Goal: Task Accomplishment & Management: Complete application form

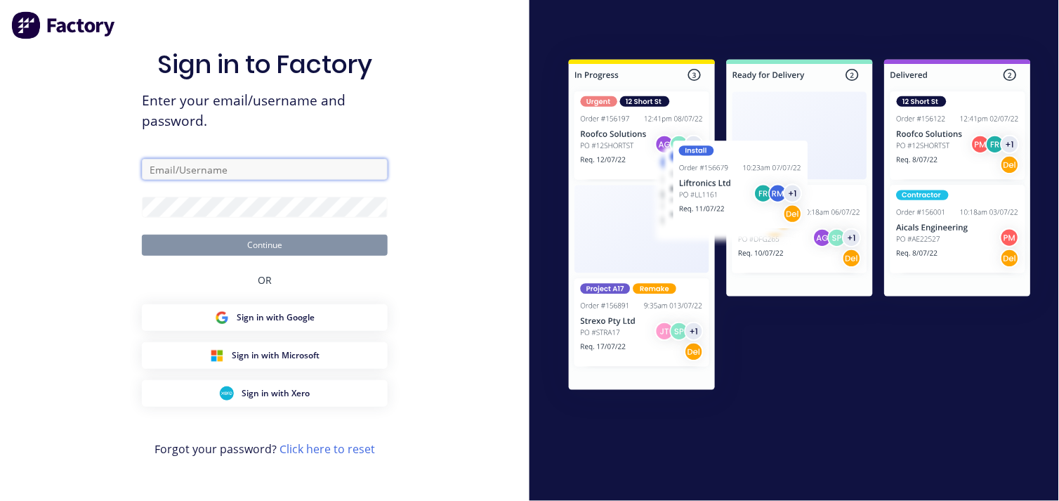
type input "[EMAIL_ADDRESS][DOMAIN_NAME]"
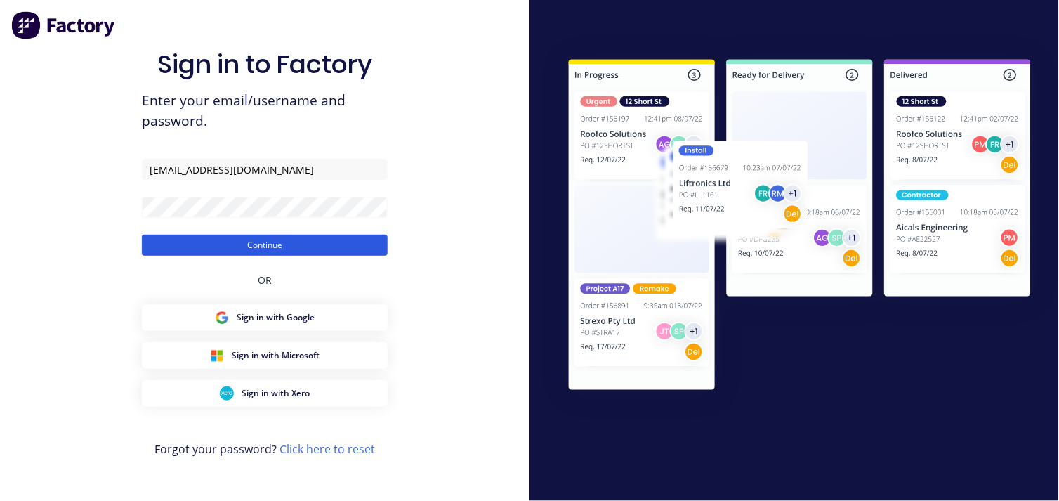
click at [244, 241] on button "Continue" at bounding box center [265, 245] width 246 height 21
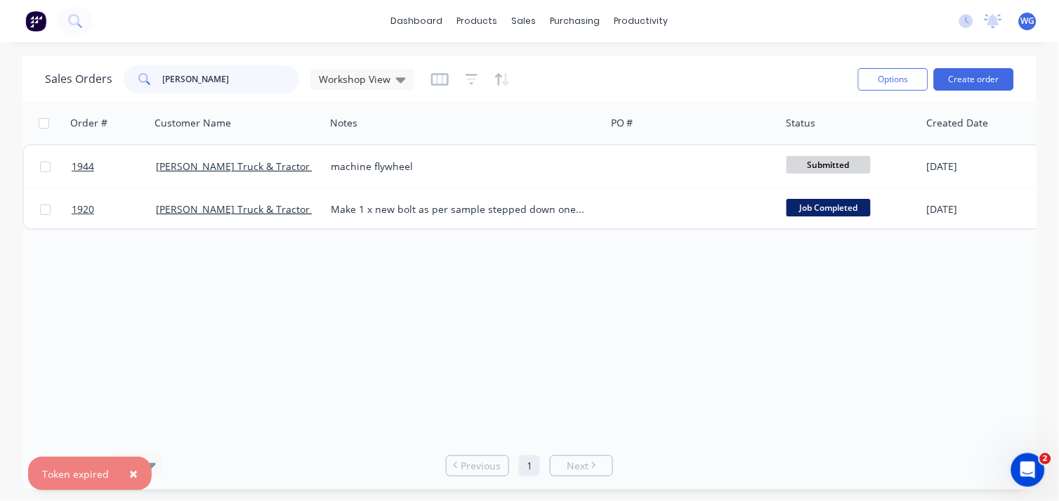
drag, startPoint x: 206, startPoint y: 80, endPoint x: 0, endPoint y: 77, distance: 206.4
click at [0, 77] on html "× Token expired dashboard products sales purchasing productivity dashboard prod…" at bounding box center [529, 250] width 1059 height 501
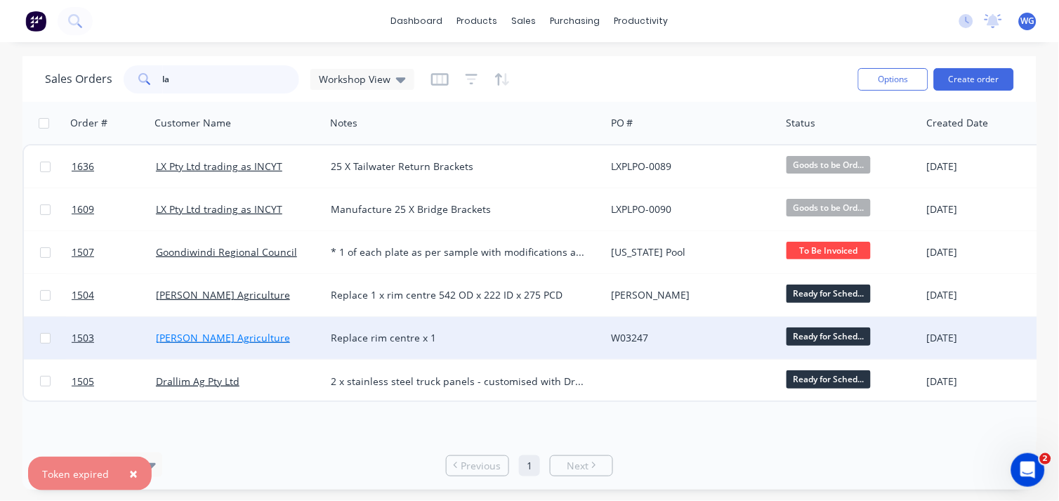
type input "l"
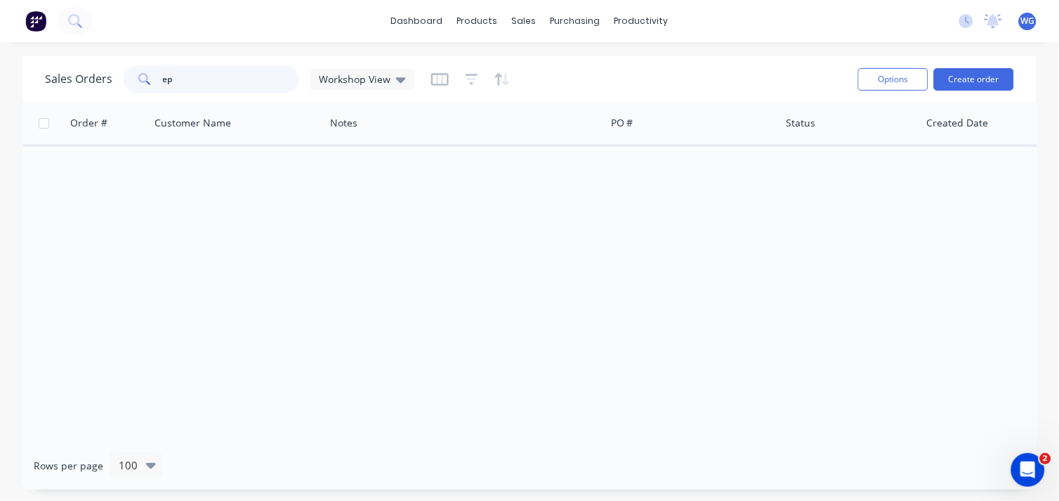
type input "e"
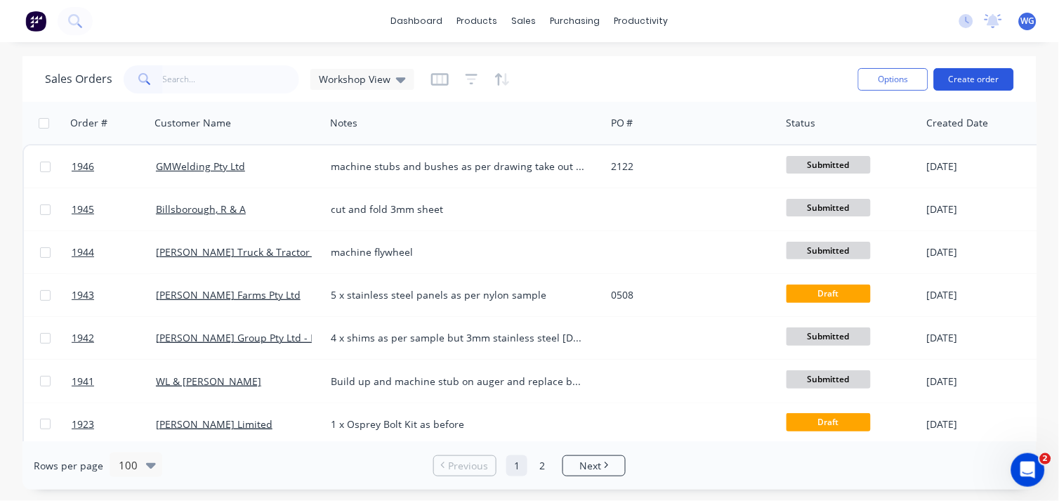
click at [971, 74] on button "Create order" at bounding box center [974, 79] width 80 height 22
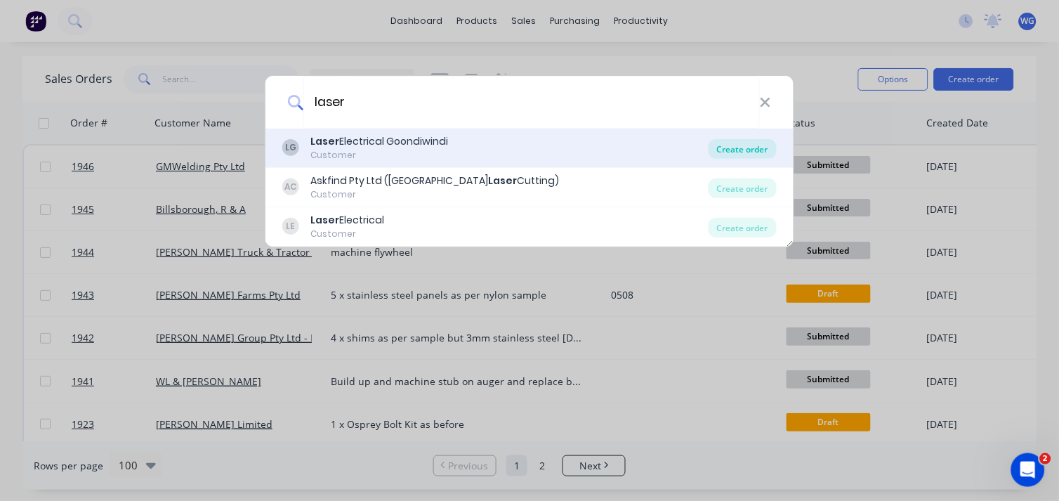
type input "laser"
click at [747, 145] on div "Create order" at bounding box center [742, 149] width 68 height 20
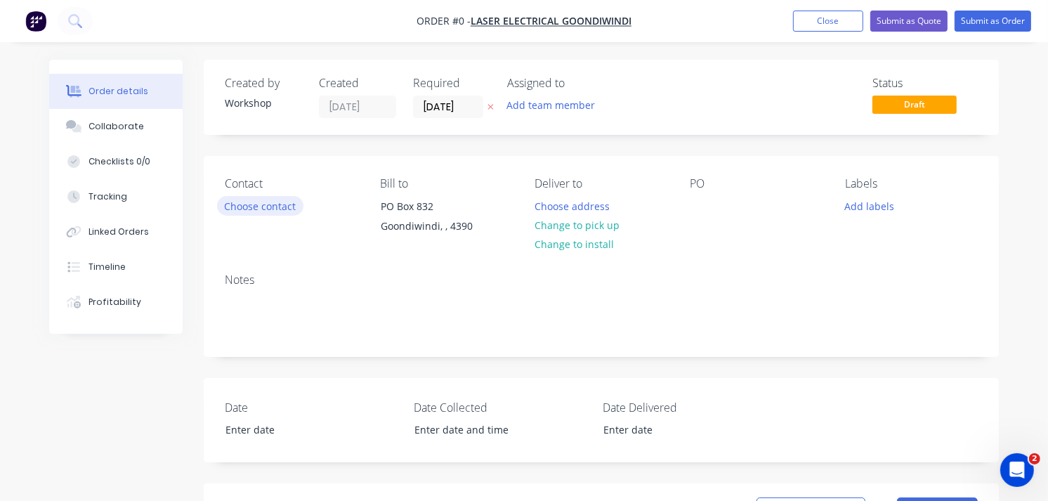
click at [271, 209] on button "Choose contact" at bounding box center [260, 205] width 86 height 19
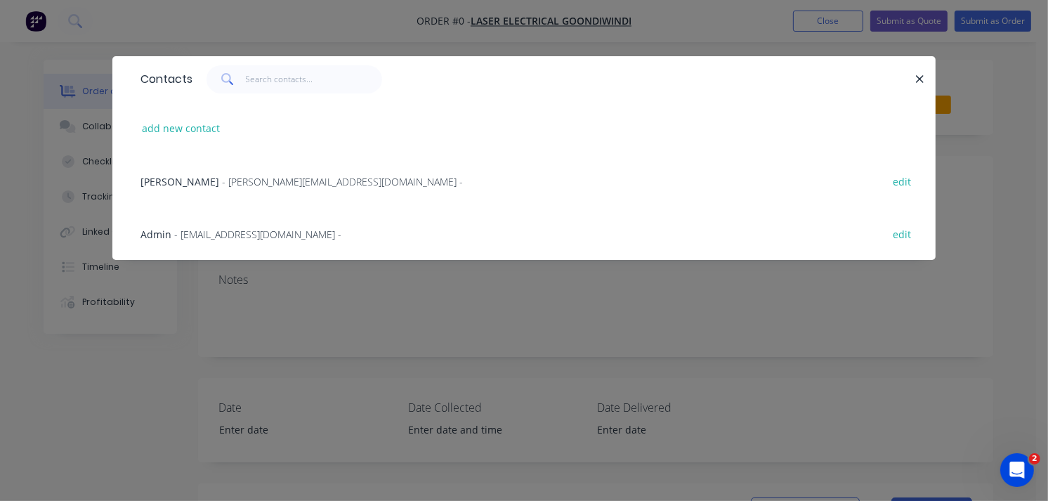
click at [279, 293] on div "Contacts add new contact [PERSON_NAME] - [PERSON_NAME][EMAIL_ADDRESS][DOMAIN_NA…" at bounding box center [524, 250] width 1048 height 501
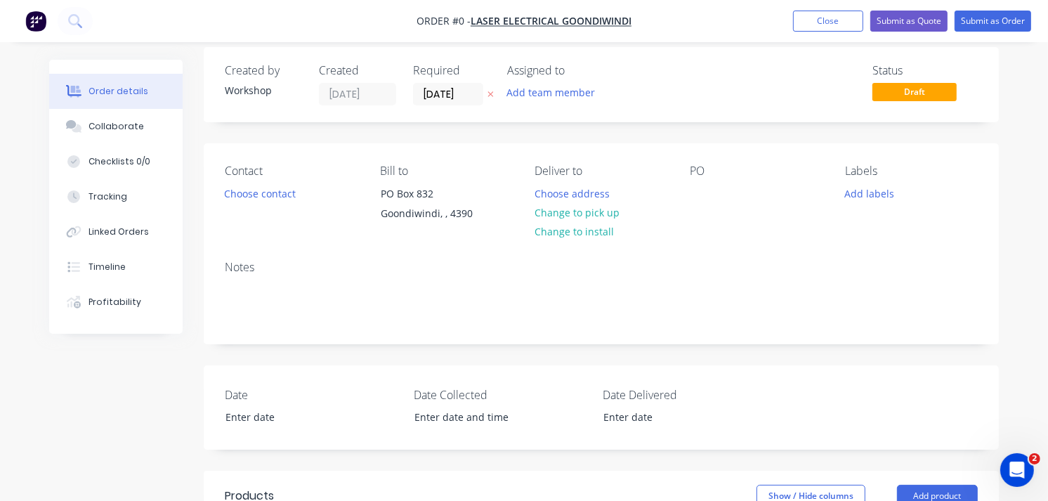
scroll to position [1, 0]
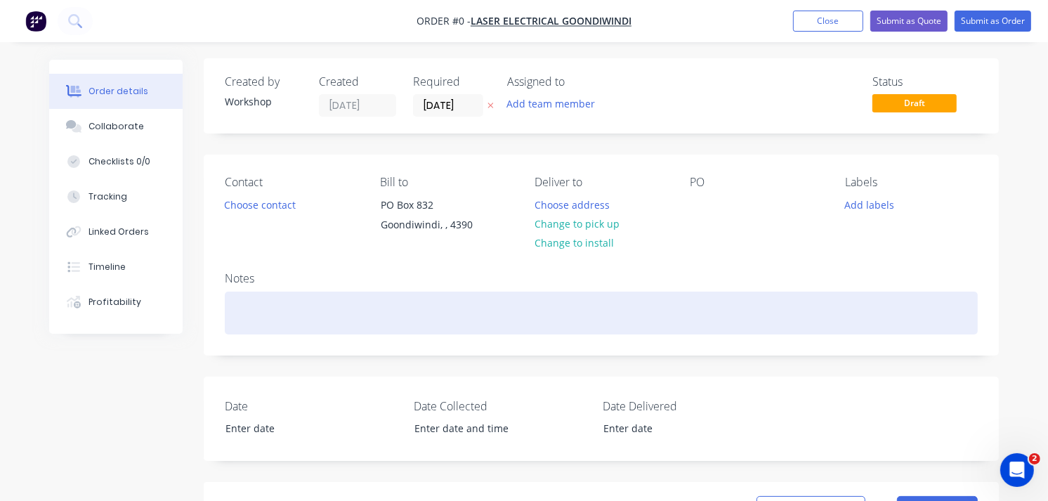
click at [249, 305] on div at bounding box center [601, 312] width 753 height 43
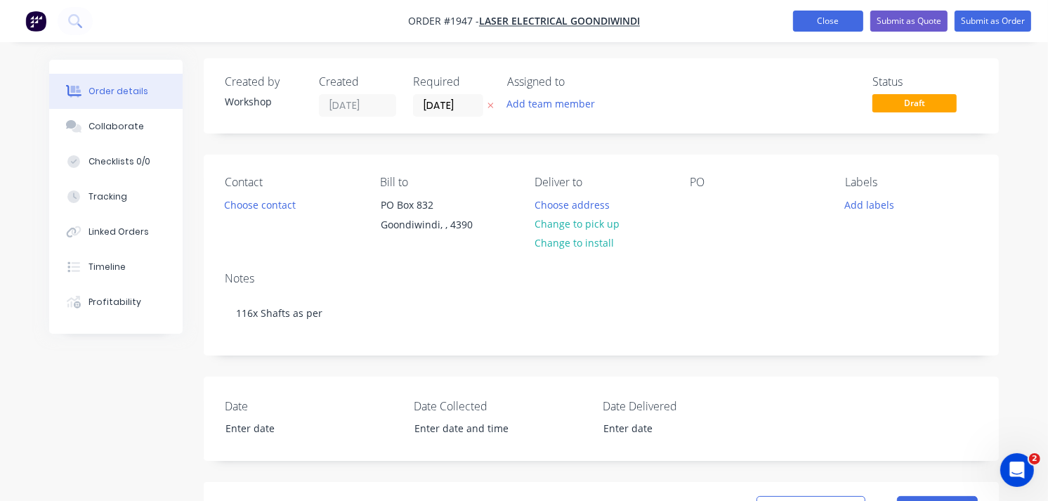
click at [831, 19] on button "Close" at bounding box center [828, 21] width 70 height 21
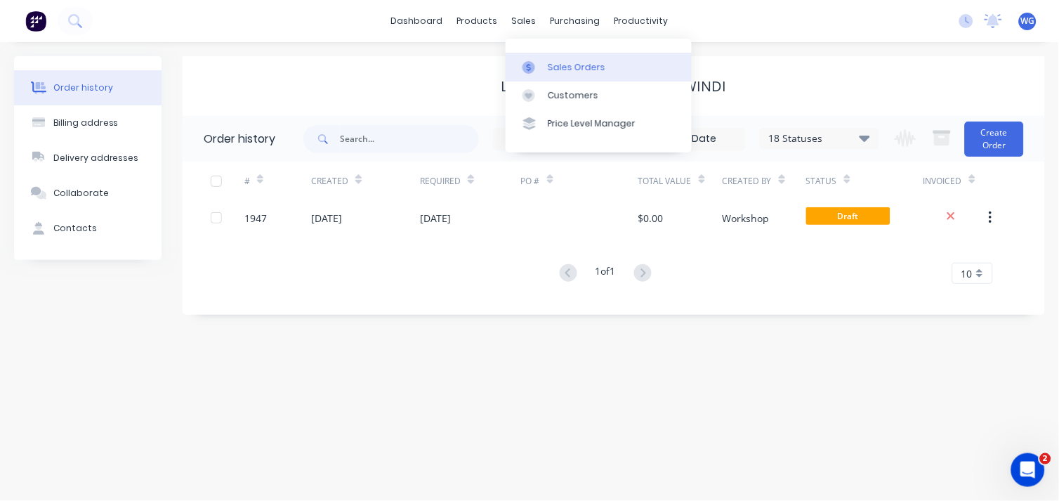
click at [545, 60] on link "Sales Orders" at bounding box center [599, 67] width 186 height 28
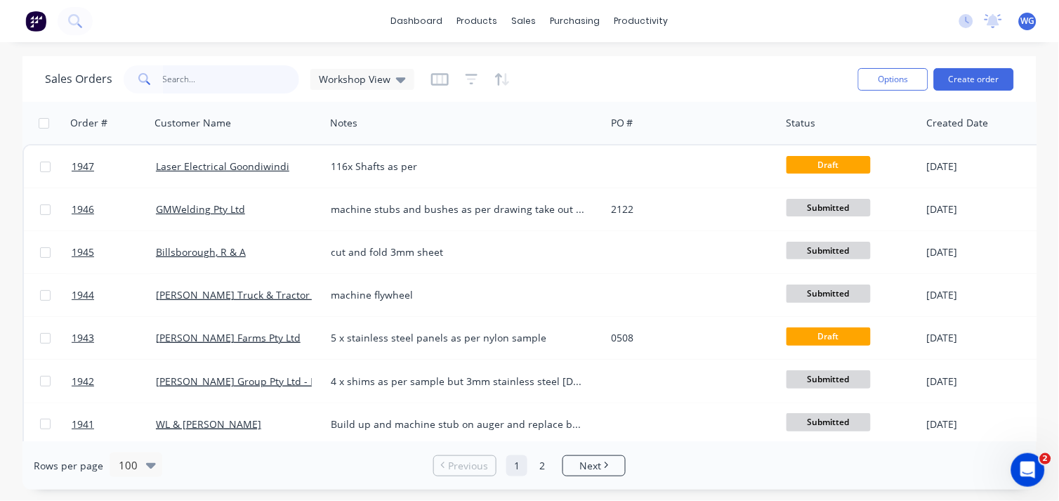
click at [163, 86] on input "text" at bounding box center [231, 79] width 137 height 28
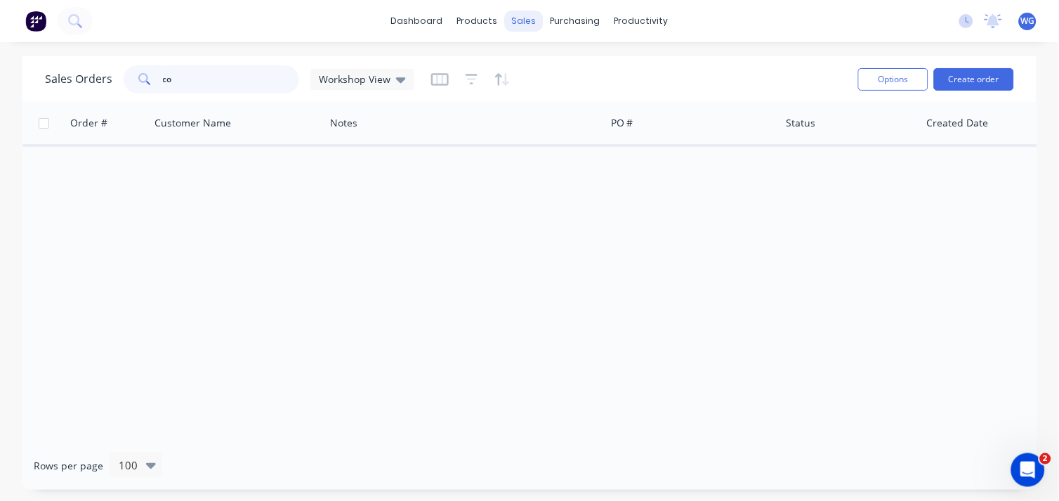
type input "c"
click at [976, 79] on button "Create order" at bounding box center [974, 79] width 80 height 22
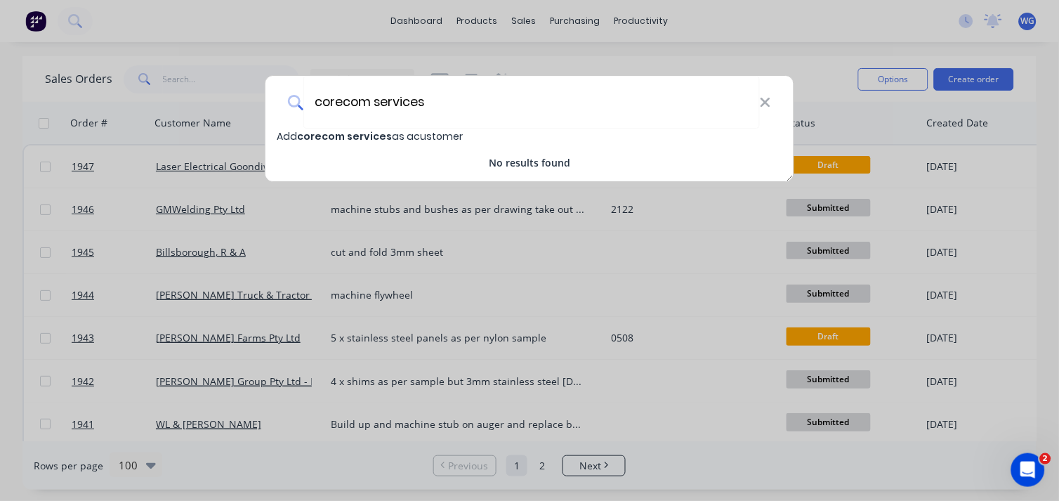
type input "corecom services"
click at [338, 136] on span "corecom services" at bounding box center [344, 136] width 95 height 14
select select "AU"
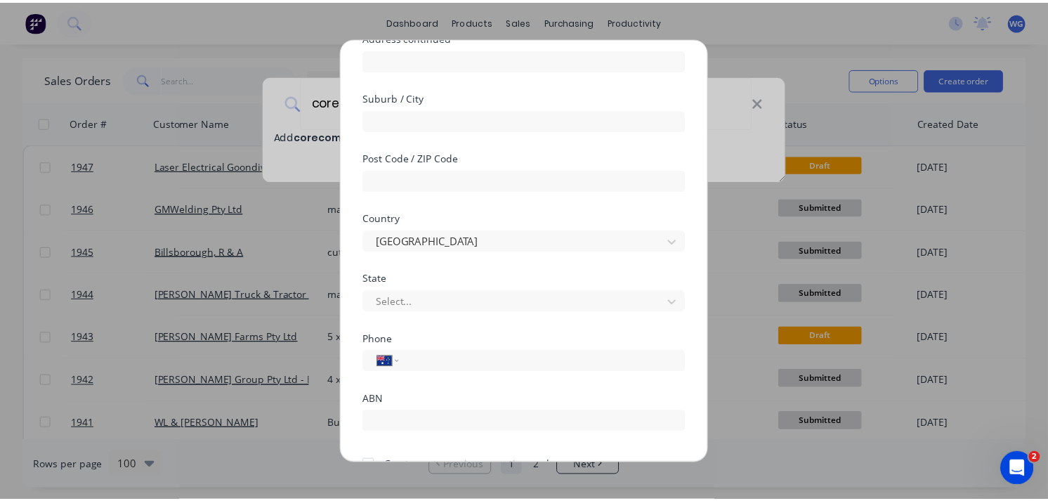
scroll to position [258, 0]
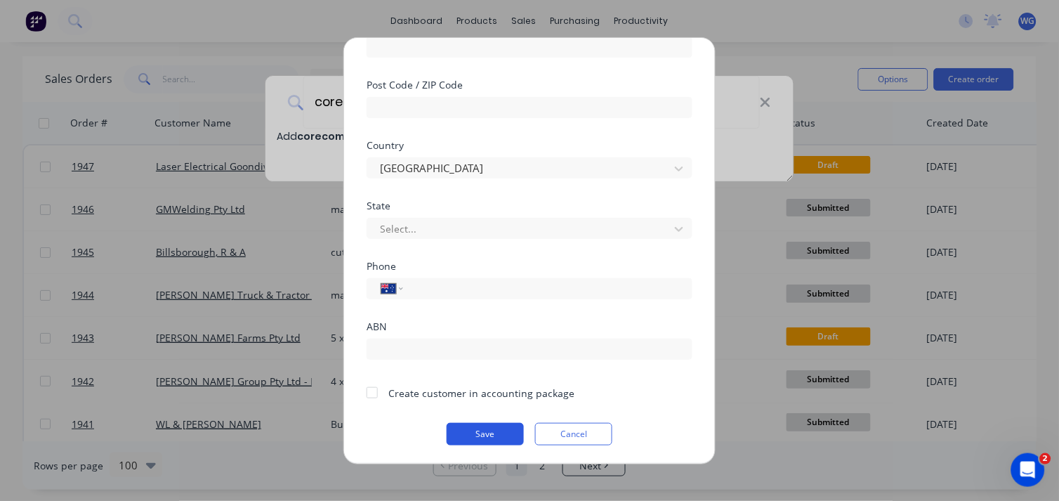
click at [477, 424] on button "Save" at bounding box center [485, 433] width 77 height 22
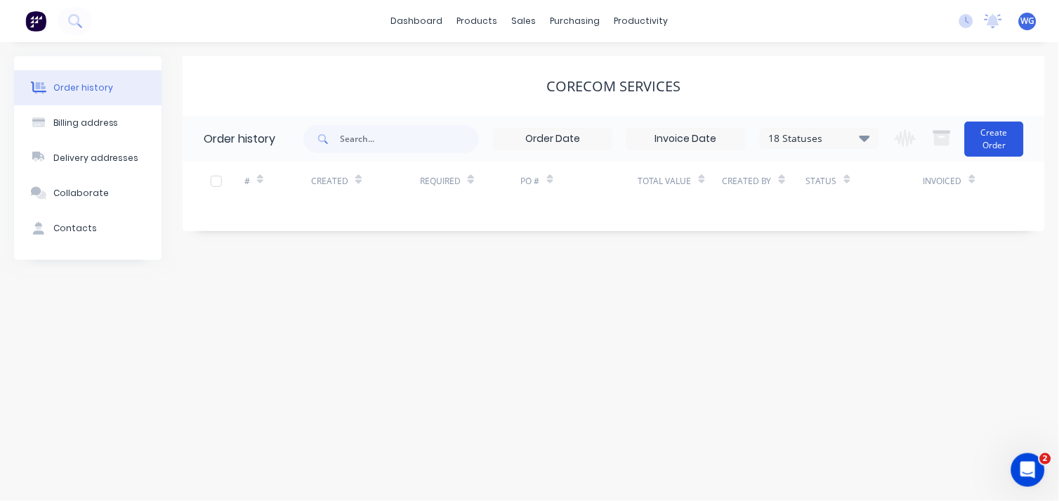
click at [1002, 136] on button "Create Order" at bounding box center [994, 138] width 59 height 35
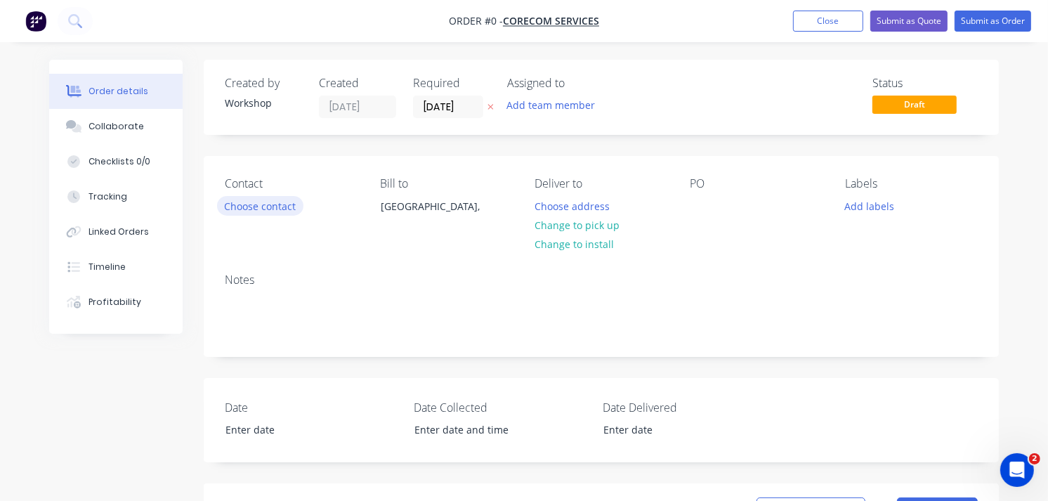
click at [248, 205] on button "Choose contact" at bounding box center [260, 205] width 86 height 19
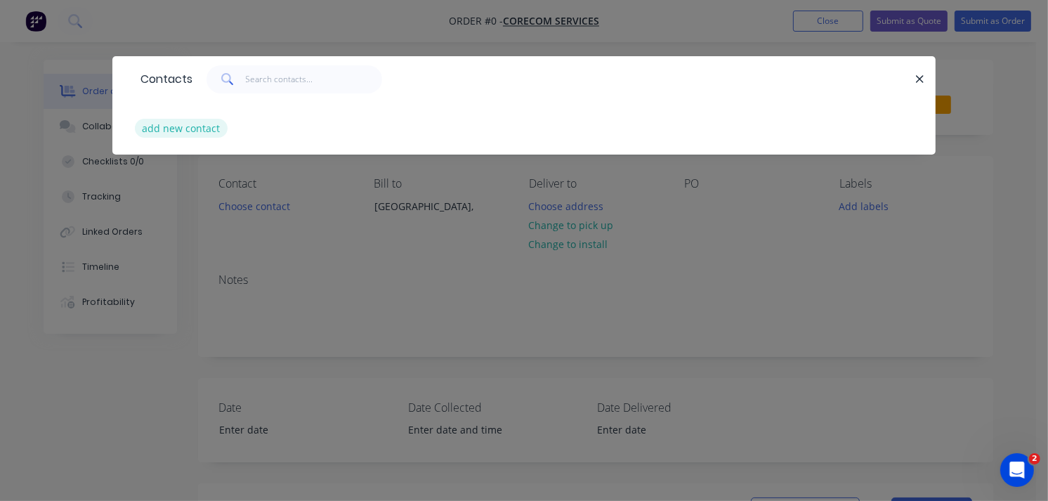
click at [174, 129] on button "add new contact" at bounding box center [181, 128] width 93 height 19
select select "AU"
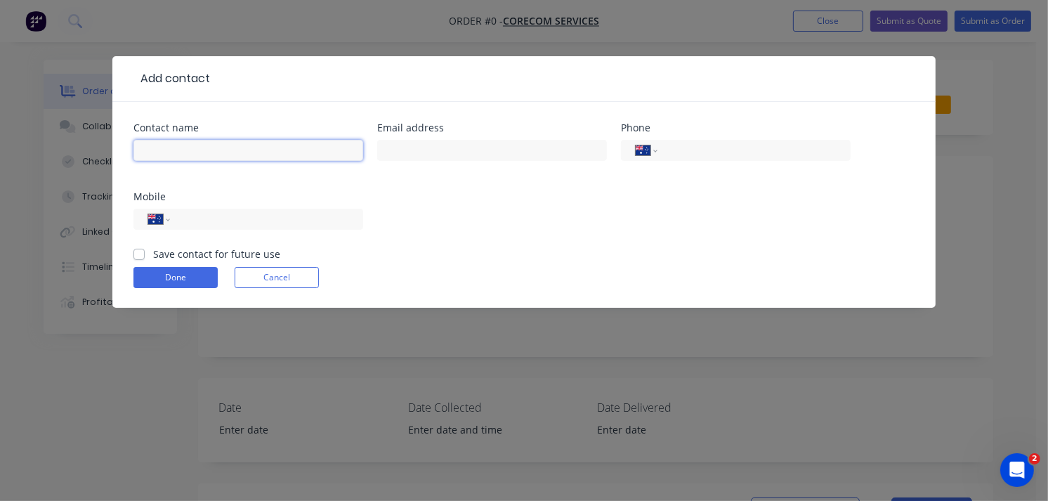
click at [190, 142] on input "text" at bounding box center [248, 150] width 230 height 21
type input "[PERSON_NAME]"
click at [680, 145] on input "tel" at bounding box center [751, 151] width 169 height 16
type input "0403 246 129"
click at [153, 253] on label "Save contact for future use" at bounding box center [216, 253] width 127 height 15
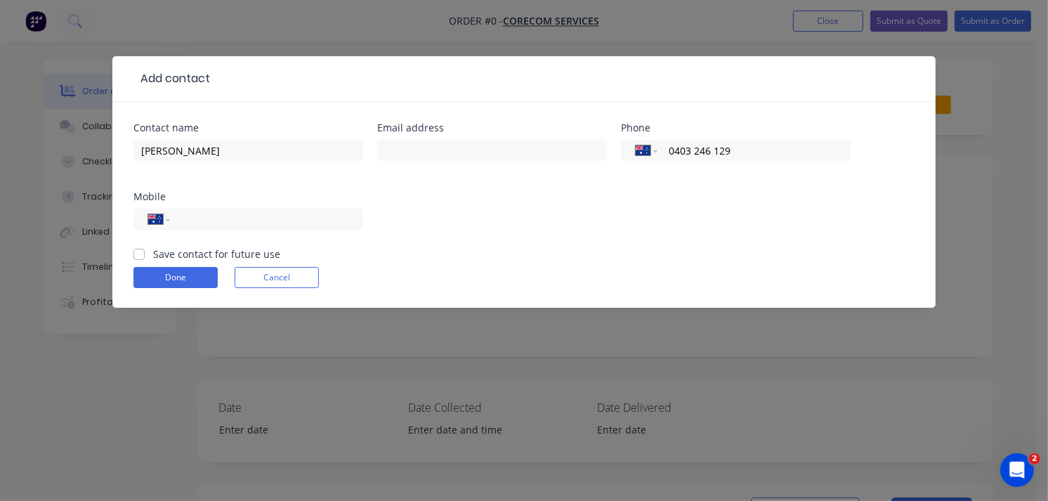
click at [139, 253] on input "Save contact for future use" at bounding box center [138, 252] width 11 height 13
checkbox input "true"
click at [166, 277] on button "Done" at bounding box center [175, 277] width 84 height 21
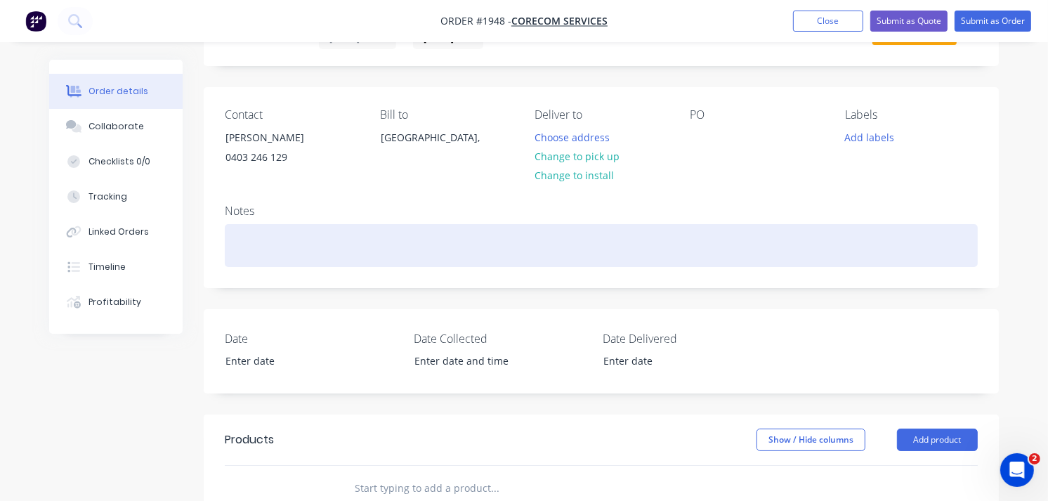
scroll to position [70, 0]
click at [279, 244] on div at bounding box center [601, 244] width 753 height 43
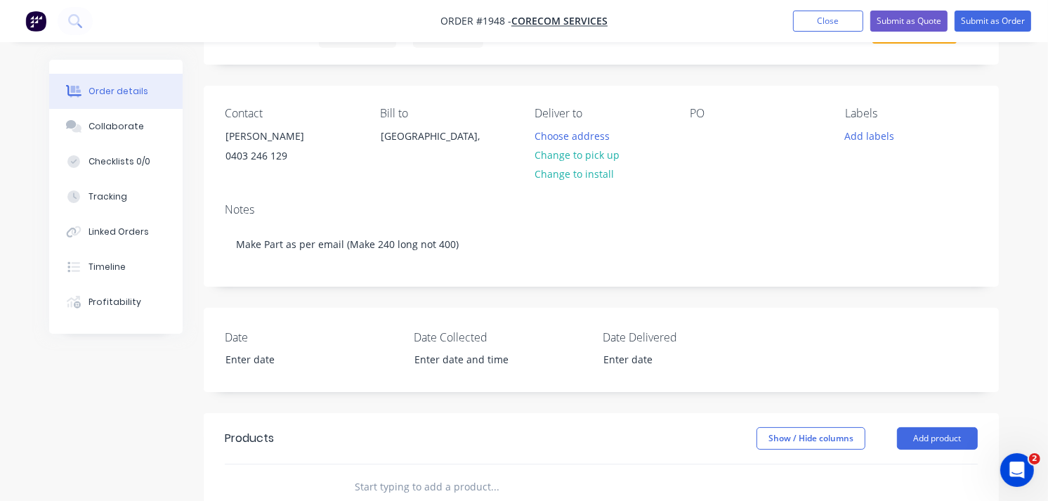
scroll to position [0, 0]
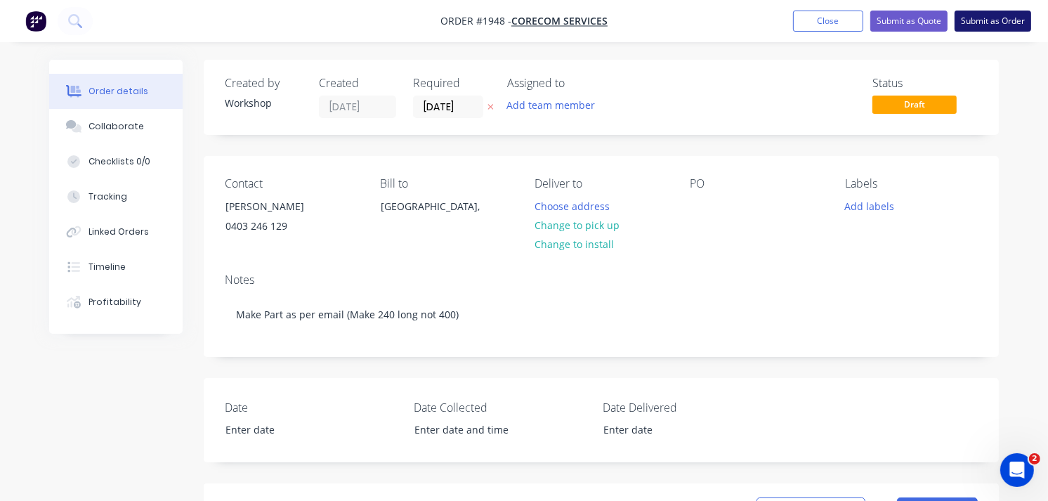
click at [982, 31] on button "Submit as Order" at bounding box center [992, 21] width 77 height 21
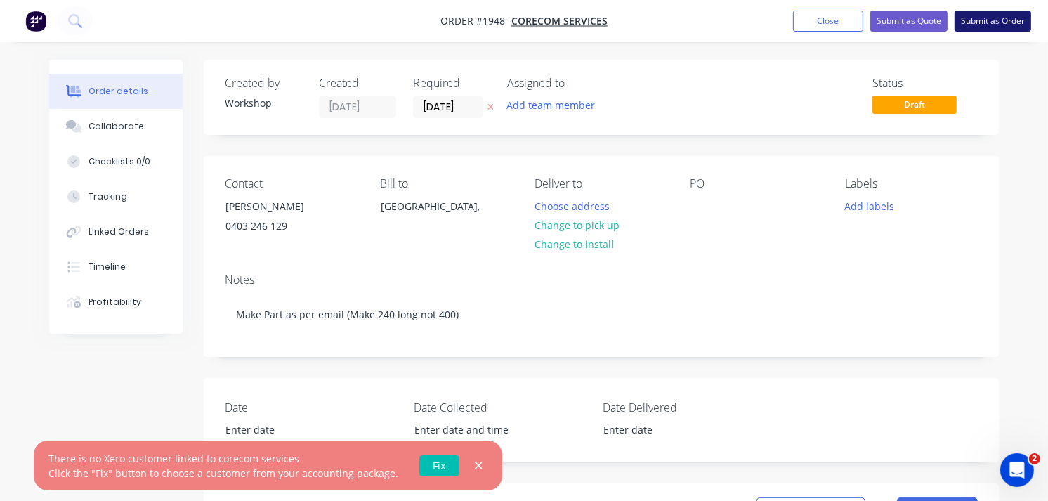
click at [991, 12] on button "Submit as Order" at bounding box center [992, 21] width 77 height 21
